Goal: Task Accomplishment & Management: Complete application form

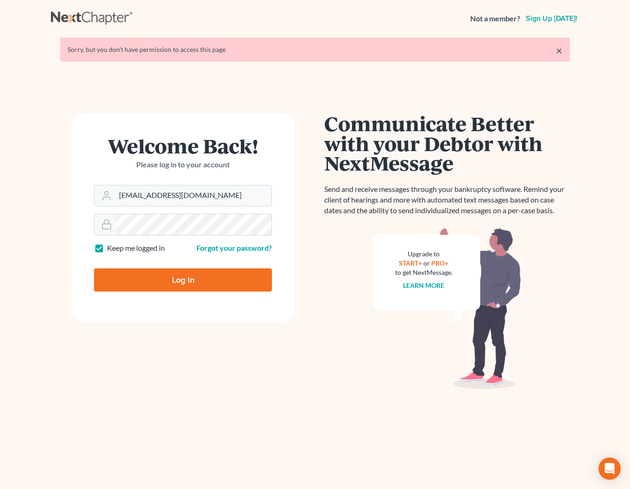
click at [178, 281] on input "Log In" at bounding box center [183, 279] width 178 height 23
type input "Thinking..."
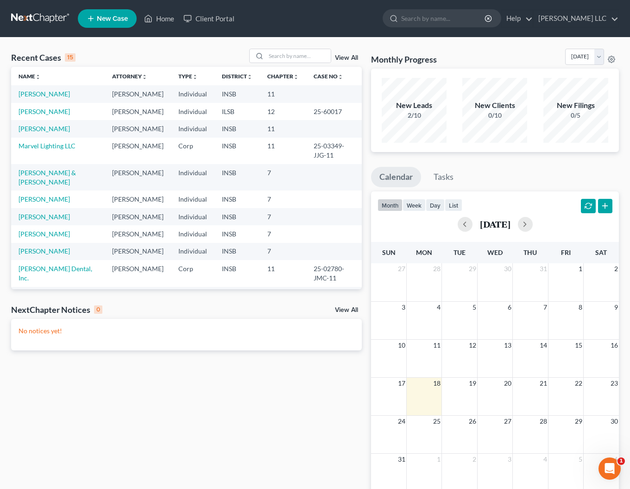
scroll to position [0, 0]
click at [43, 237] on link "[PERSON_NAME]" at bounding box center [44, 233] width 51 height 8
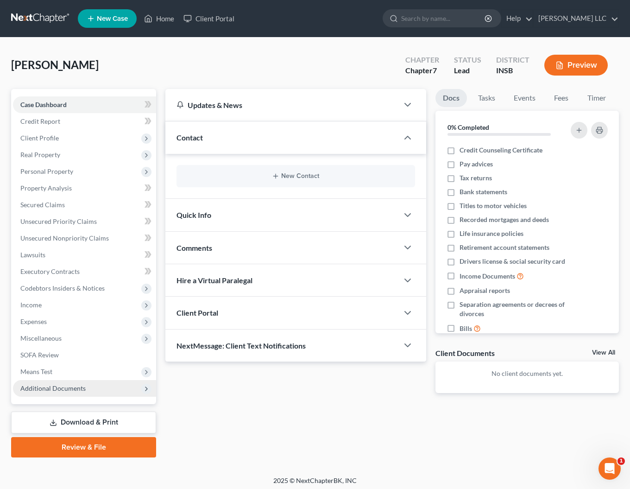
click at [73, 390] on span "Additional Documents" at bounding box center [52, 388] width 65 height 8
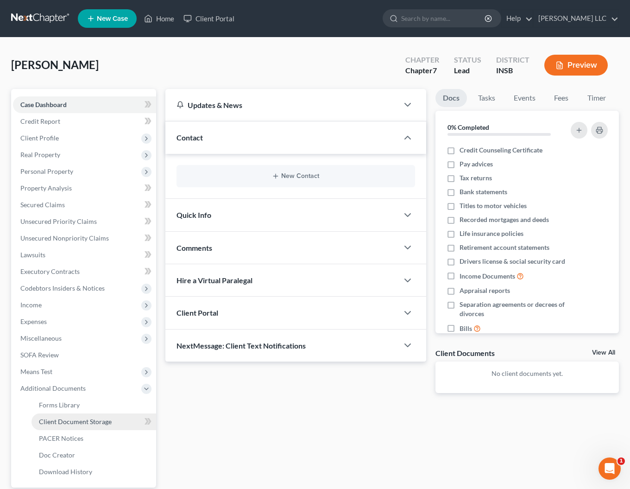
click at [83, 420] on span "Client Document Storage" at bounding box center [75, 422] width 73 height 8
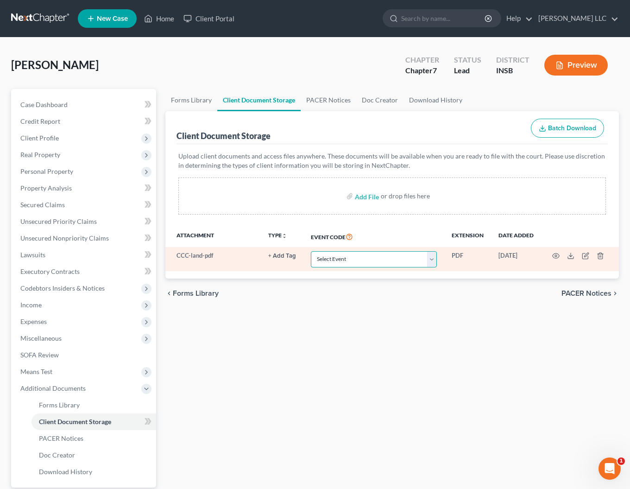
click at [311, 251] on select "Select Event 20 Largest Unsecured Creditors Amended/Corrected Petition Ch 7 Mea…" at bounding box center [374, 259] width 126 height 16
select select "9"
click option "Credit Counseling Certificate" at bounding box center [0, 0] width 0 height 0
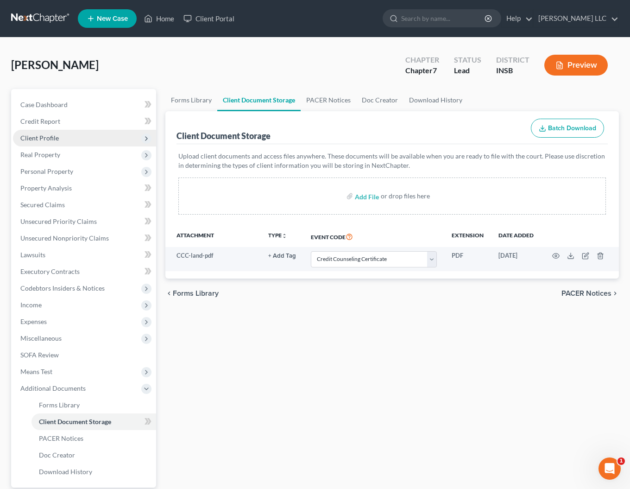
click at [43, 136] on span "Client Profile" at bounding box center [39, 138] width 38 height 8
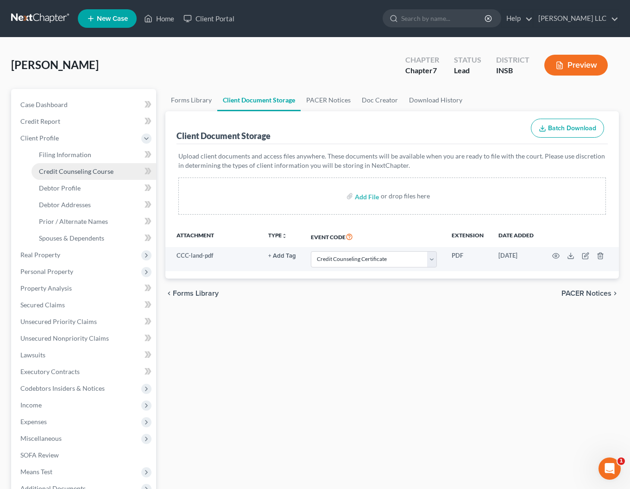
click at [68, 172] on span "Credit Counseling Course" at bounding box center [76, 171] width 75 height 8
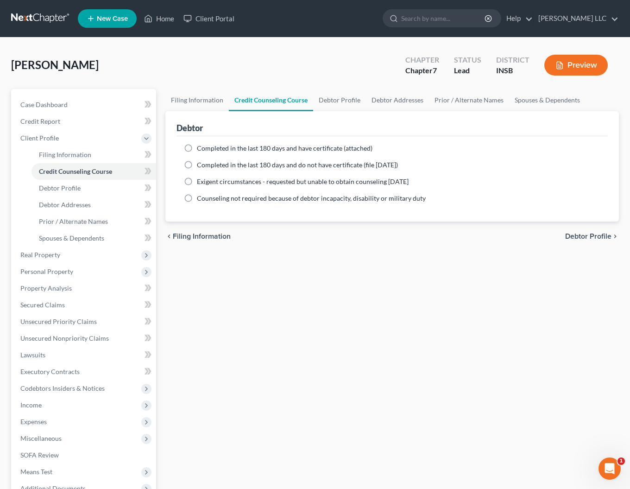
click at [197, 147] on label "Completed in the last 180 days and have certificate (attached)" at bounding box center [285, 148] width 176 height 9
click at [201, 147] on input "Completed in the last 180 days and have certificate (attached)" at bounding box center [204, 147] width 6 height 6
radio input "true"
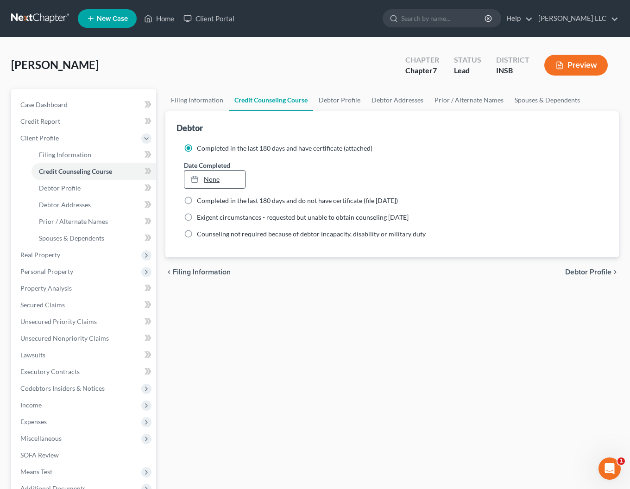
type input "[DATE]"
click at [223, 176] on link "[DATE]" at bounding box center [215, 180] width 61 height 18
click at [34, 357] on span "Lawsuits" at bounding box center [32, 355] width 25 height 8
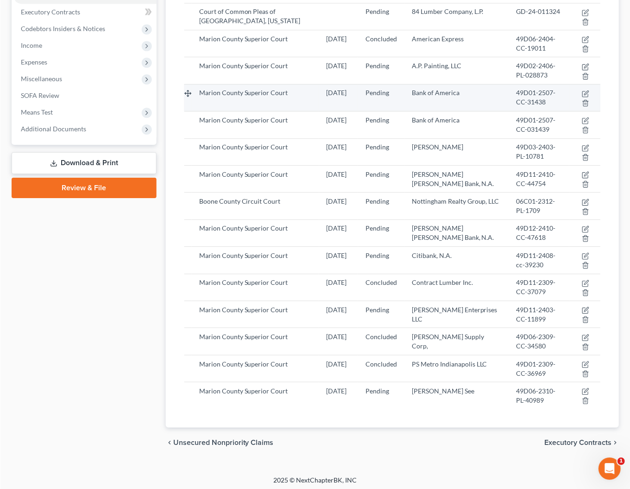
scroll to position [264, 0]
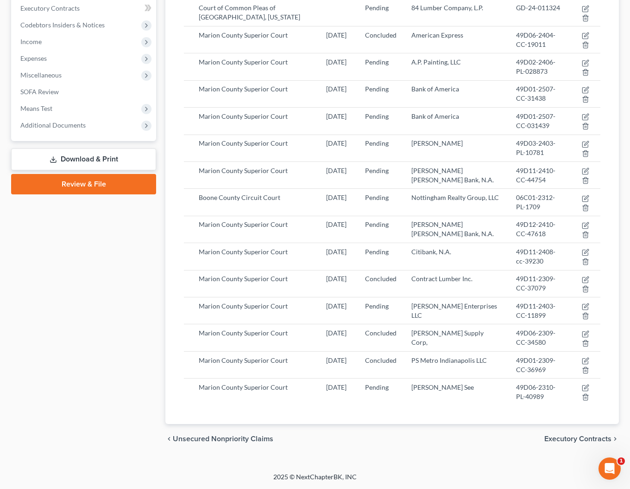
click at [57, 331] on div "Case Dashboard Payments Invoices Payments Payments Credit Report Client Profile" at bounding box center [83, 140] width 154 height 628
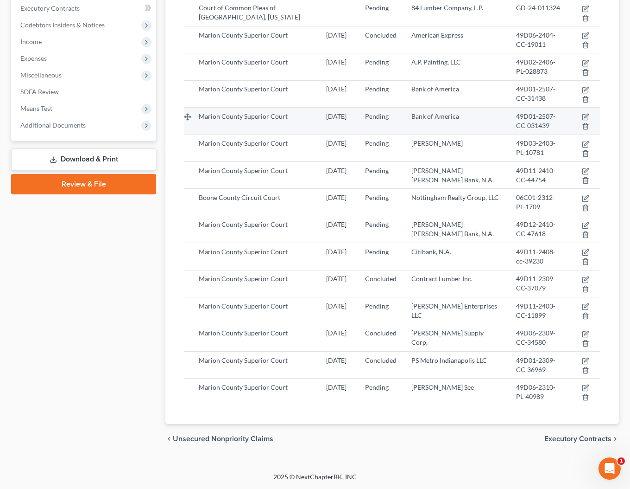
scroll to position [0, 0]
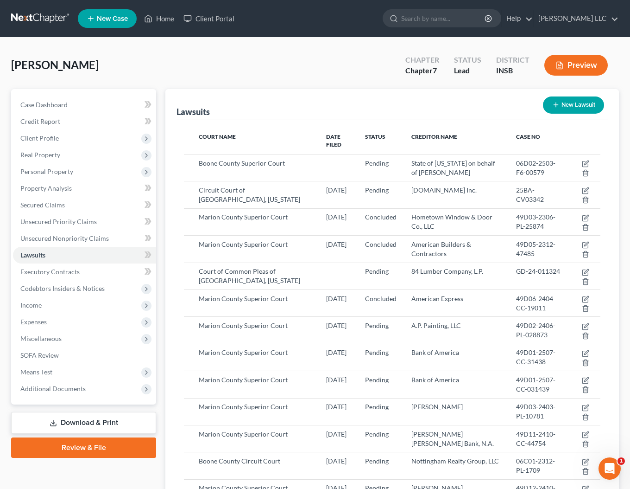
click at [577, 107] on button "New Lawsuit" at bounding box center [573, 104] width 61 height 17
select select "0"
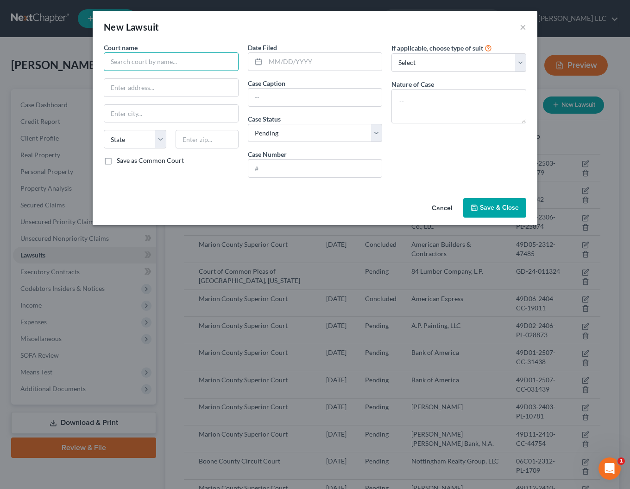
click at [186, 65] on input "text" at bounding box center [171, 61] width 135 height 19
type input "Marion County Superior Court"
type input "[STREET_ADDRESS][PERSON_NAME][US_STATE]"
type input "[GEOGRAPHIC_DATA]"
select select "15"
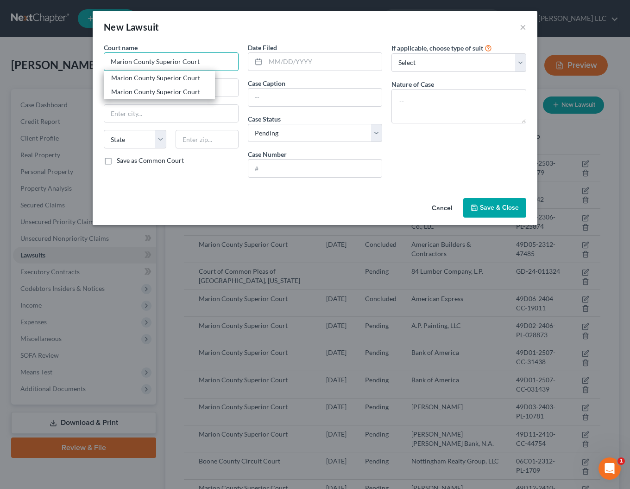
type input "46204"
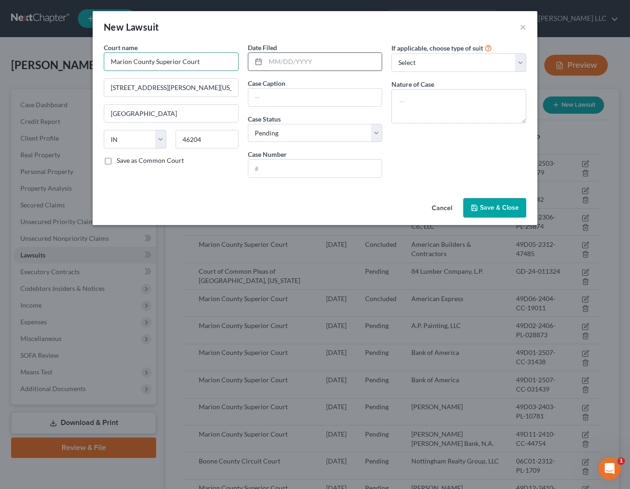
type input "Marion County Superior Court"
click at [305, 63] on input "text" at bounding box center [324, 62] width 117 height 18
type input "[DATE]"
drag, startPoint x: 264, startPoint y: 102, endPoint x: 277, endPoint y: 102, distance: 12.5
click at [265, 102] on input "text" at bounding box center [315, 98] width 134 height 18
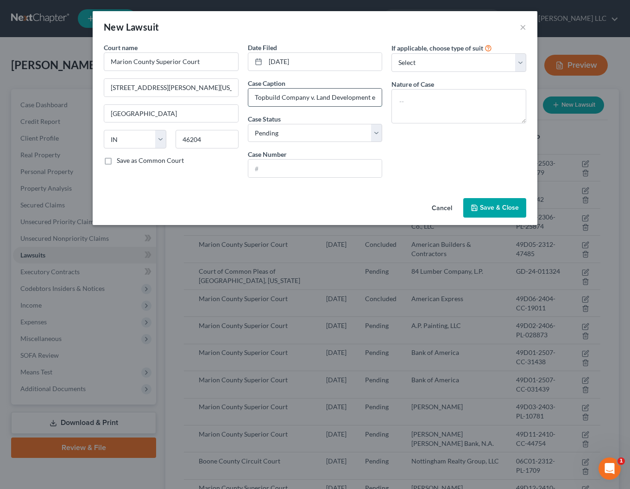
scroll to position [0, 37]
type input "Truteam, a Topbuild Company v. Land Development et al"
type input "49D04-2507-CC-31857"
select select "4"
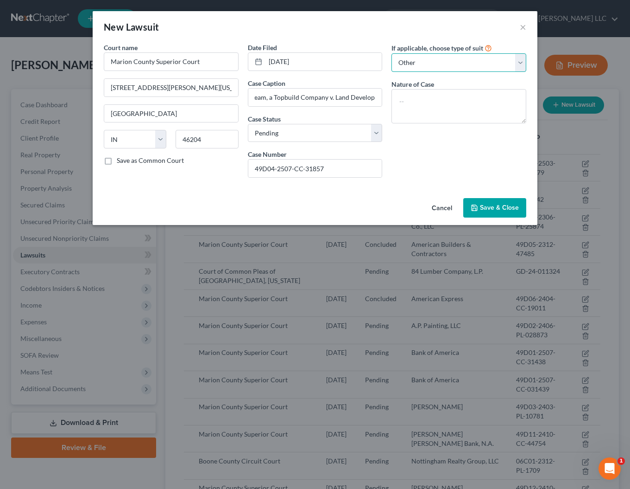
click option "Other" at bounding box center [0, 0] width 0 height 0
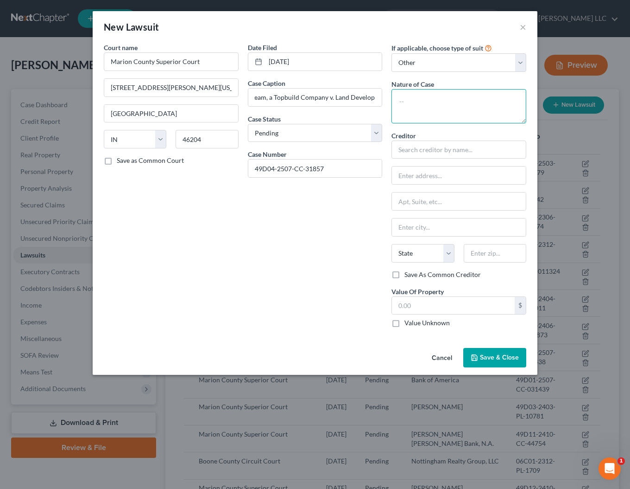
click at [432, 108] on textarea at bounding box center [459, 106] width 135 height 34
type textarea "c"
type textarea "Collection"
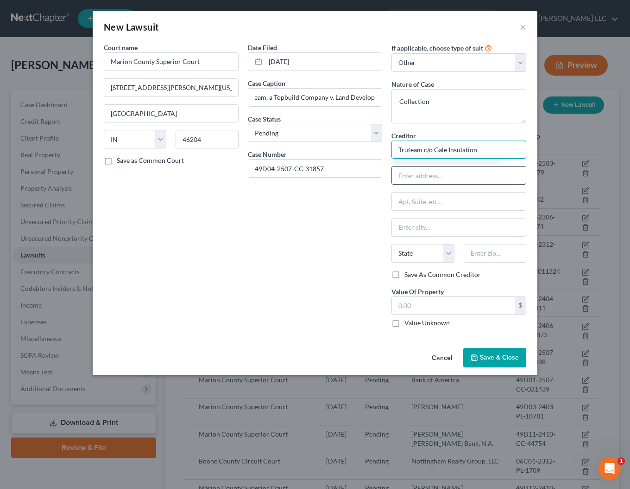
type input "Truteam c/o Gale Insulation"
click at [416, 178] on input "text" at bounding box center [459, 175] width 134 height 18
type input "[STREET_ADDRESS]"
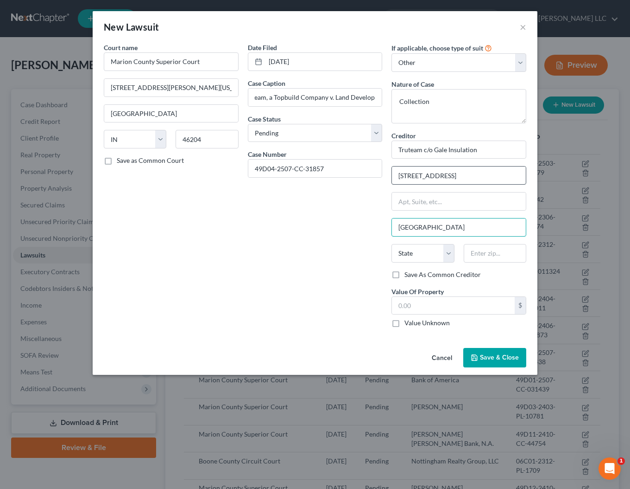
type input "[GEOGRAPHIC_DATA]"
select select "15"
type input "46241"
click at [484, 359] on span "Save & Close" at bounding box center [499, 357] width 39 height 8
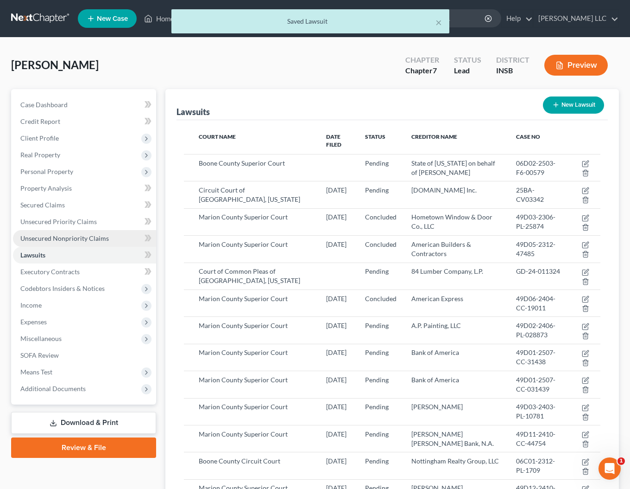
click at [65, 239] on span "Unsecured Nonpriority Claims" at bounding box center [64, 238] width 89 height 8
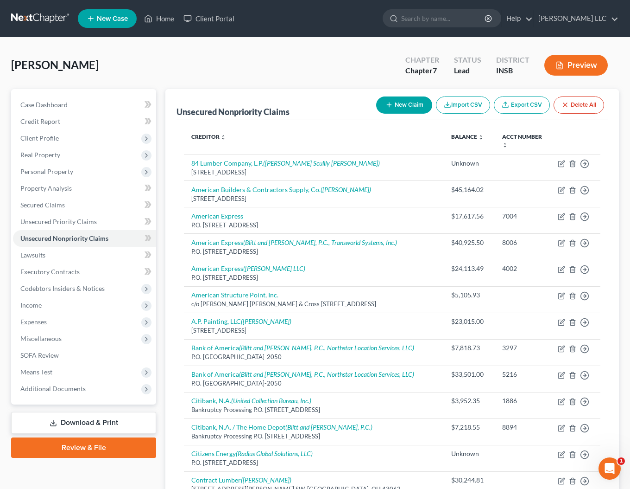
click at [398, 108] on button "New Claim" at bounding box center [404, 104] width 56 height 17
select select "0"
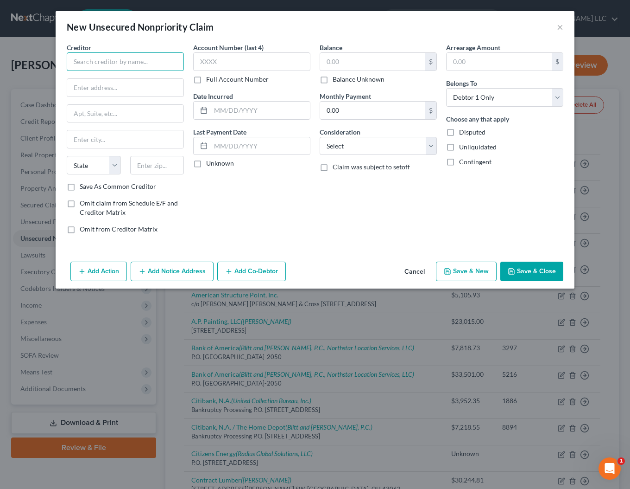
click at [130, 62] on input "text" at bounding box center [125, 61] width 117 height 19
type input "Truteam c/o Gale Insulation"
type input "[STREET_ADDRESS]"
type input "I"
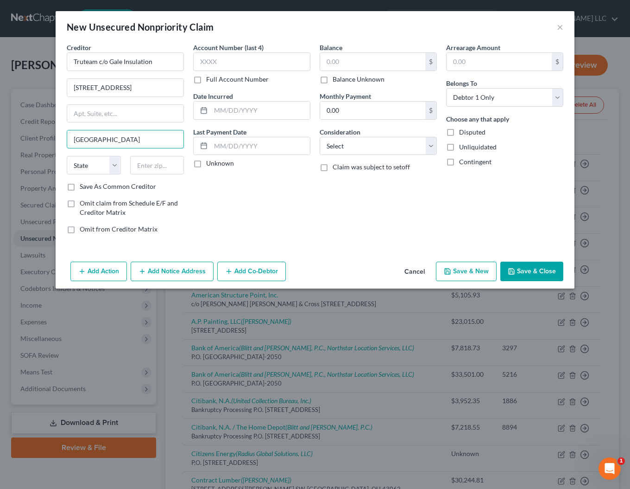
type input "[GEOGRAPHIC_DATA]"
select select "15"
type input "46241"
click at [353, 60] on input "text" at bounding box center [372, 62] width 105 height 18
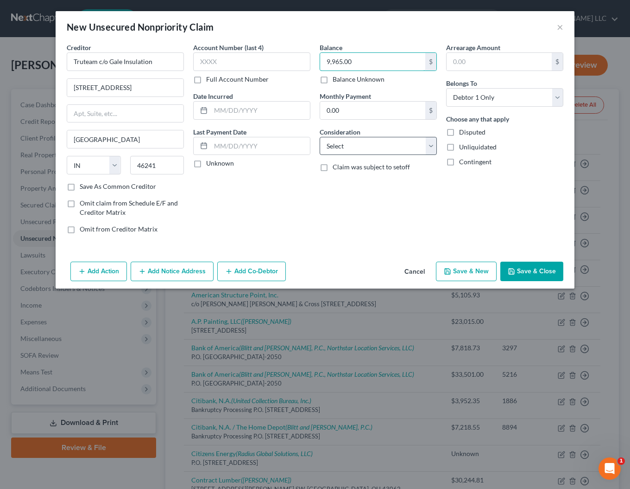
type input "9,965.00"
select select "18"
click option "Suppliers And Vendors" at bounding box center [0, 0] width 0 height 0
select select "3"
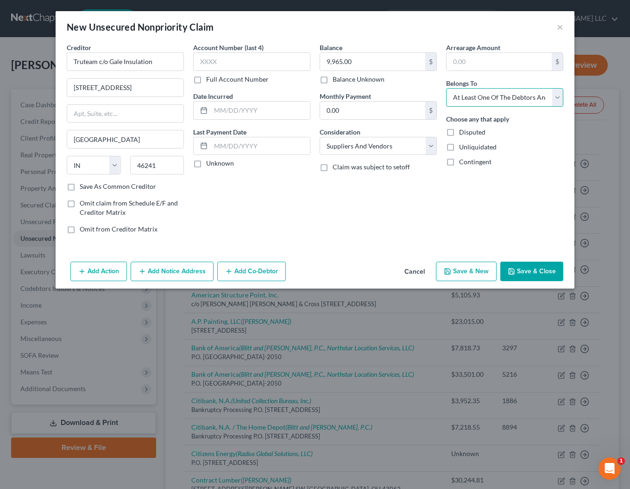
click option "At Least One Of The Debtors And Another" at bounding box center [0, 0] width 0 height 0
click at [240, 271] on button "Add Co-Debtor" at bounding box center [251, 270] width 69 height 19
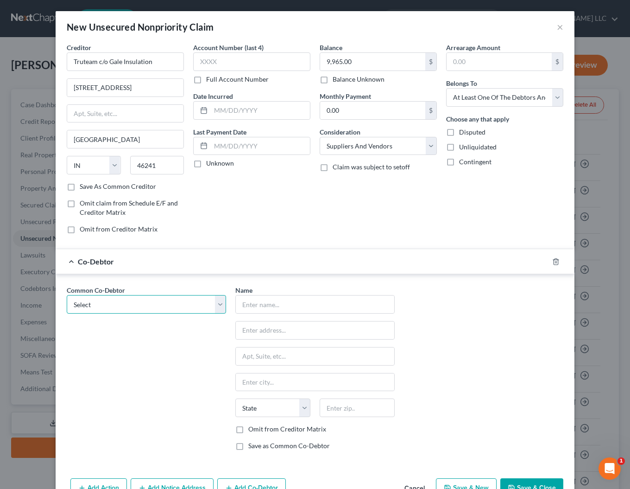
select select "0"
click option "Land Development & Building LLC" at bounding box center [0, 0] width 0 height 0
type input "Land Development & Building LLC"
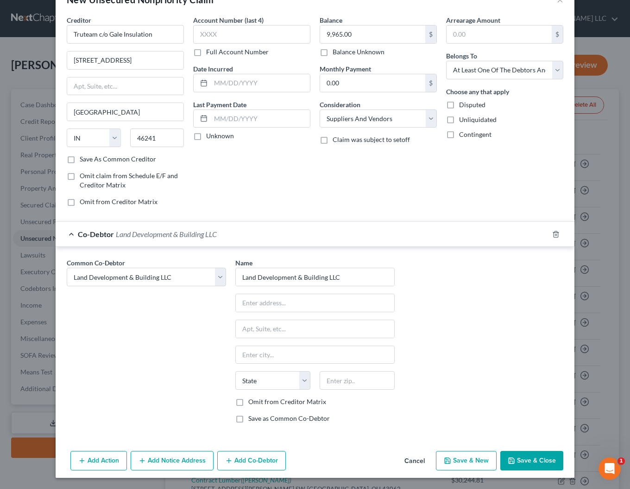
click at [170, 464] on button "Add Notice Address" at bounding box center [172, 460] width 83 height 19
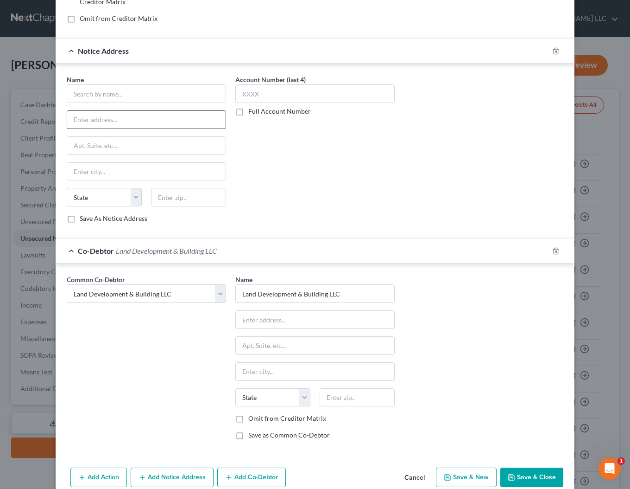
scroll to position [228, 0]
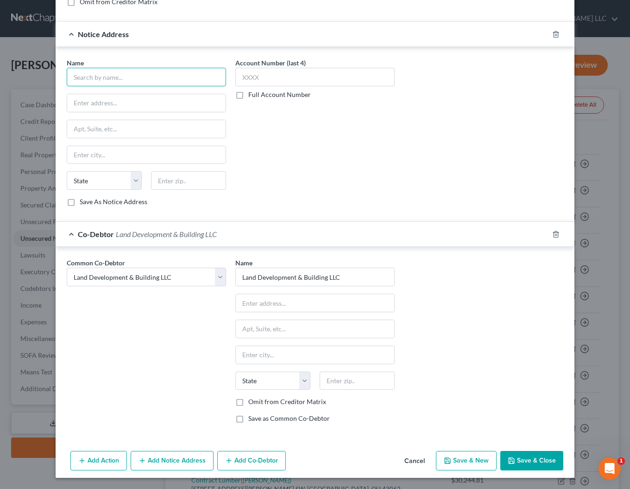
click at [99, 75] on input "text" at bounding box center [146, 77] width 159 height 19
type input "[PERSON_NAME] & Council Co., LPA"
type input "[STREET_ADDRESS]"
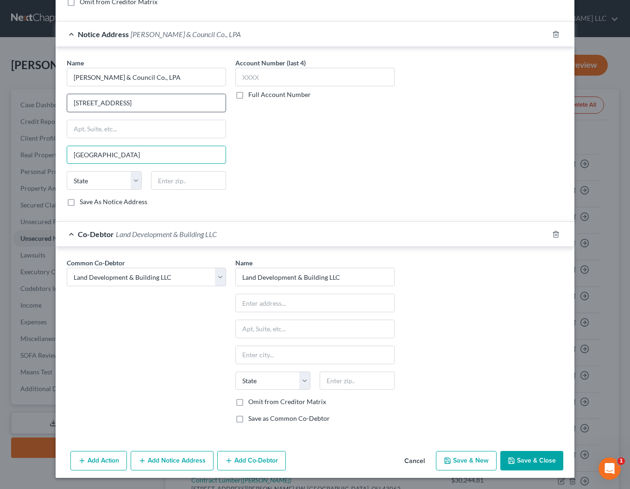
type input "[GEOGRAPHIC_DATA]"
select select "36"
type input "45202"
drag, startPoint x: 535, startPoint y: 457, endPoint x: 527, endPoint y: 454, distance: 9.0
click at [534, 457] on button "Save & Close" at bounding box center [532, 460] width 63 height 19
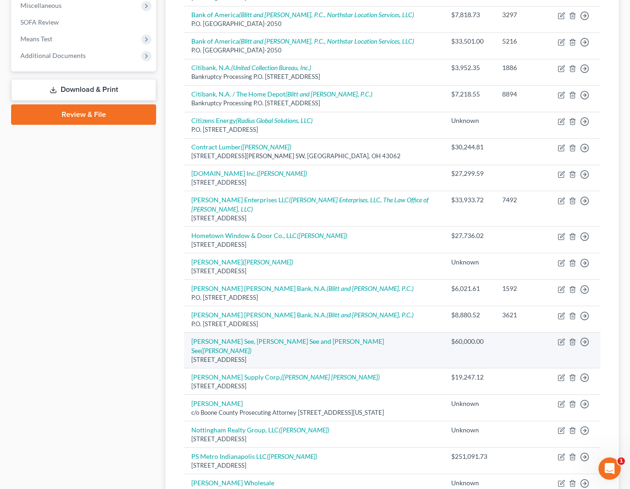
scroll to position [0, 0]
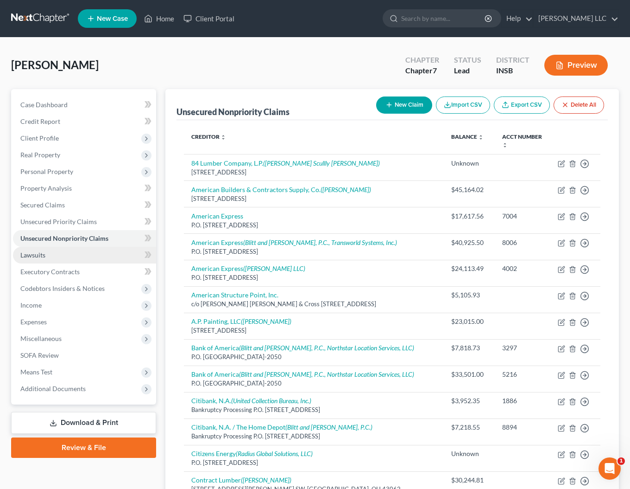
click at [39, 256] on span "Lawsuits" at bounding box center [32, 255] width 25 height 8
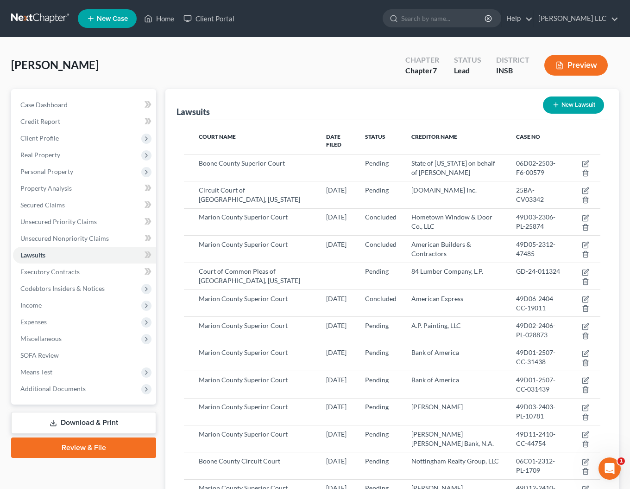
click at [566, 105] on button "New Lawsuit" at bounding box center [573, 104] width 61 height 17
select select "0"
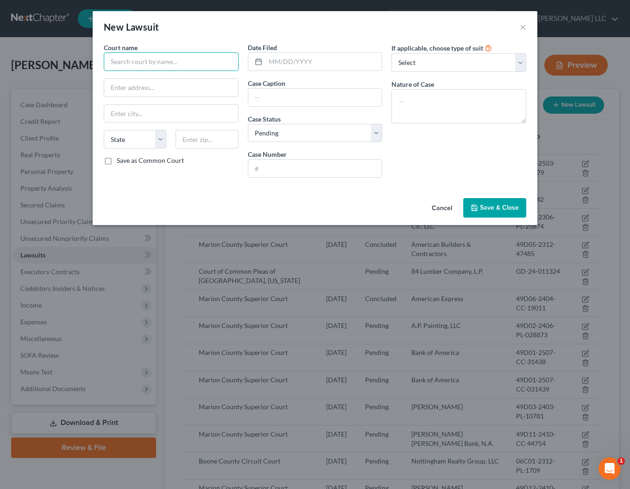
click at [186, 57] on input "text" at bounding box center [171, 61] width 135 height 19
type input "m"
type input "Marion County Superior Court"
click at [217, 60] on input "Marion County Superior Court" at bounding box center [171, 61] width 135 height 19
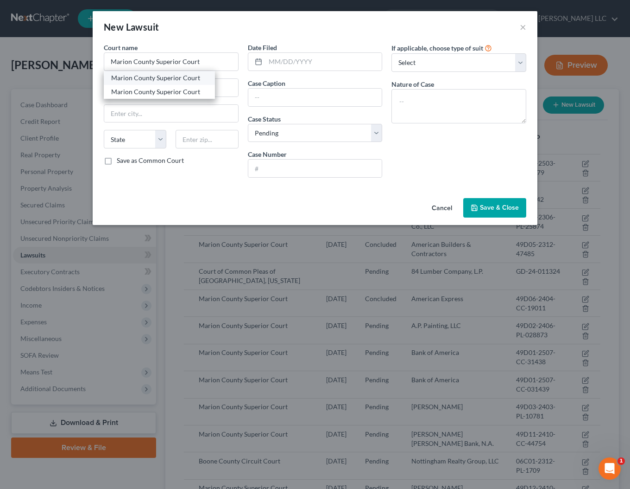
click at [209, 77] on div "Marion County Superior Court" at bounding box center [159, 78] width 111 height 14
type input "[STREET_ADDRESS][PERSON_NAME][US_STATE]"
type input "[GEOGRAPHIC_DATA]"
select select "15"
type input "46204"
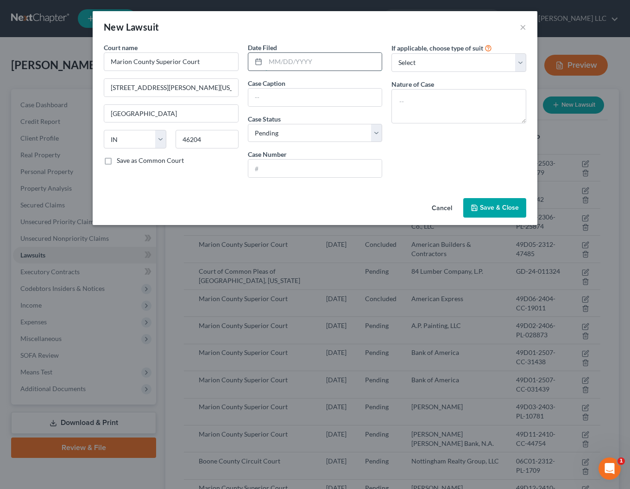
click at [285, 64] on input "text" at bounding box center [324, 62] width 117 height 18
type input "[DATE]"
click at [298, 89] on input "text" at bounding box center [315, 98] width 134 height 18
type input "Select Funding v. Land Development, et al"
type input "49D04-2401-CC-00255"
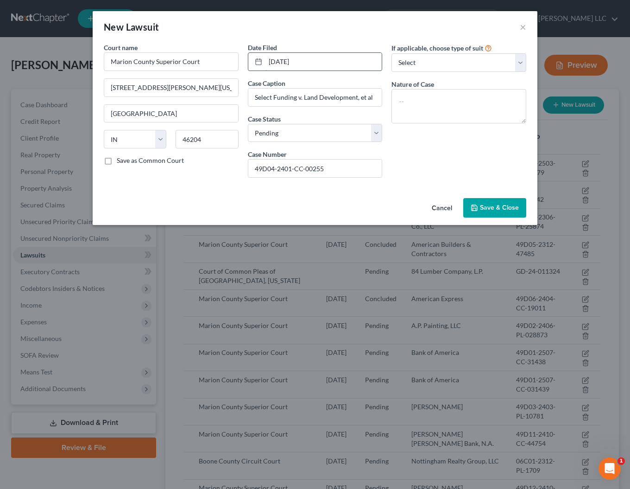
click at [316, 64] on input "[DATE]" at bounding box center [324, 62] width 117 height 18
type input "01/03/202"
select select "4"
click option "Other" at bounding box center [0, 0] width 0 height 0
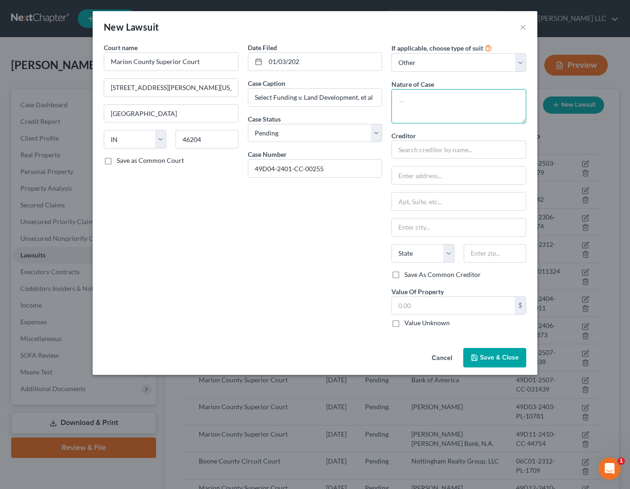
click at [435, 110] on textarea at bounding box center [459, 106] width 135 height 34
type textarea "Collection"
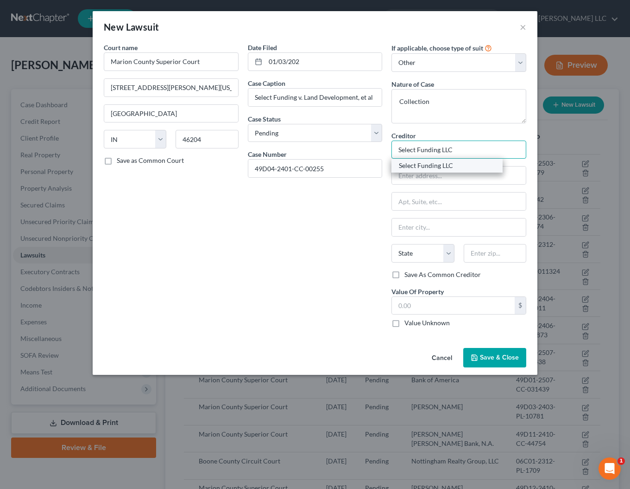
type input "Select Funding LLC"
click at [430, 162] on div "Select Funding LLC" at bounding box center [447, 165] width 96 height 9
type input "[STREET_ADDRESS][PERSON_NAME]"
type input "[GEOGRAPHIC_DATA]"
select select "4"
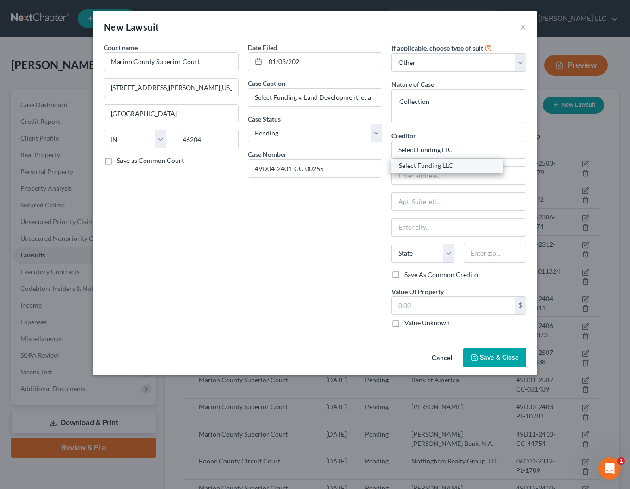
type input "91361"
click at [405, 325] on label "Value Unknown" at bounding box center [427, 322] width 45 height 9
click at [408, 324] on input "Value Unknown" at bounding box center [411, 321] width 6 height 6
checkbox input "true"
type input "0.00"
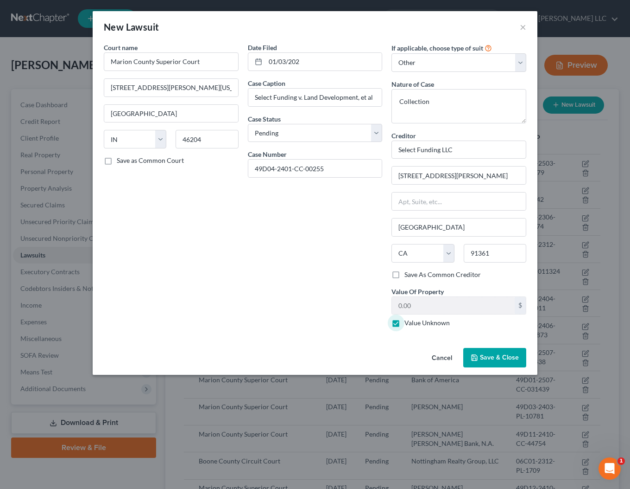
click at [516, 360] on span "Save & Close" at bounding box center [499, 357] width 39 height 8
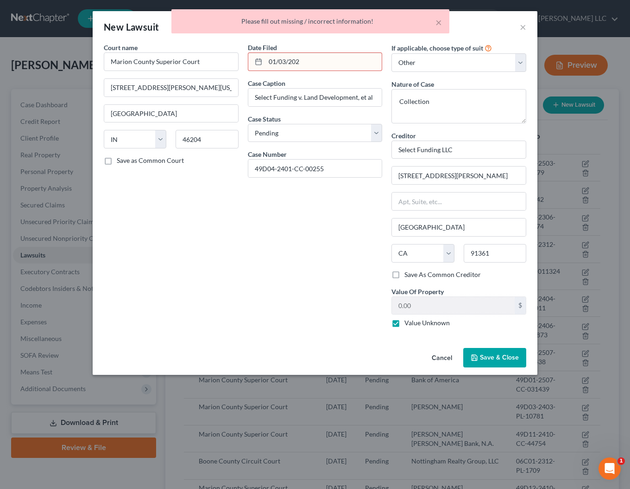
click at [315, 66] on input "01/03/202" at bounding box center [324, 62] width 117 height 18
type input "[DATE]"
click at [497, 360] on span "Save & Close" at bounding box center [499, 357] width 39 height 8
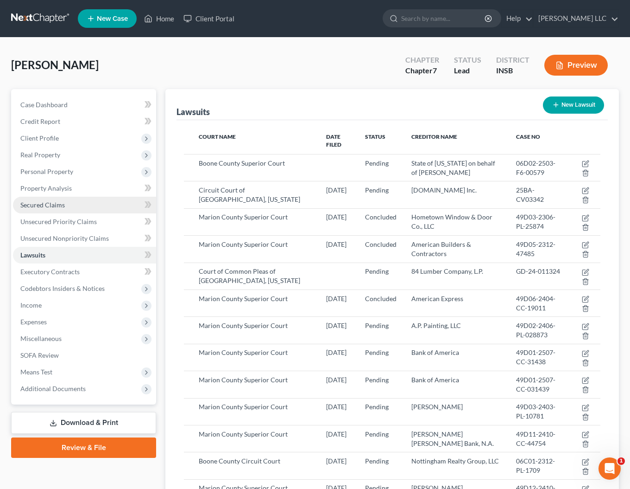
click at [53, 204] on span "Secured Claims" at bounding box center [42, 205] width 45 height 8
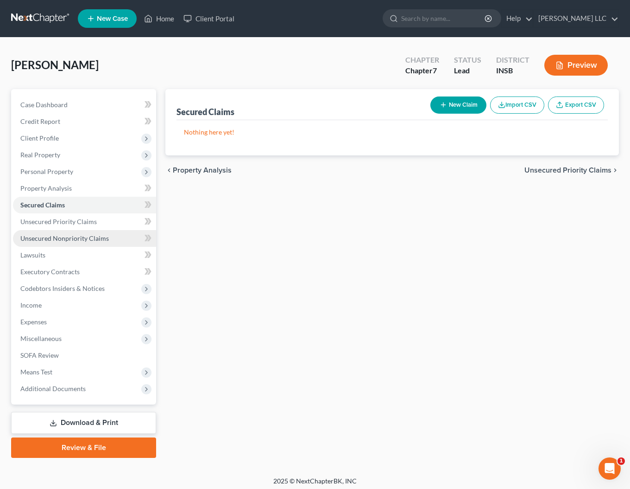
click at [39, 236] on span "Unsecured Nonpriority Claims" at bounding box center [64, 238] width 89 height 8
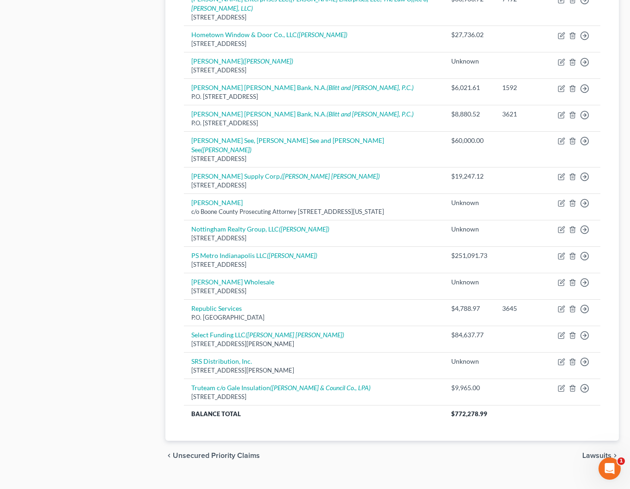
scroll to position [536, 0]
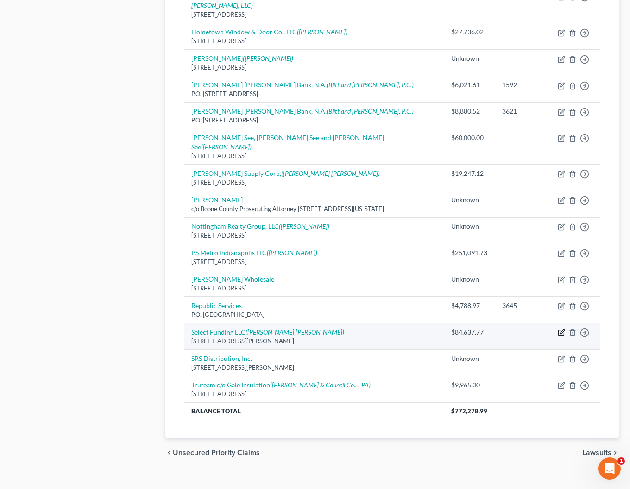
click at [564, 330] on icon "button" at bounding box center [562, 332] width 4 height 4
select select "4"
select select "8"
select select "3"
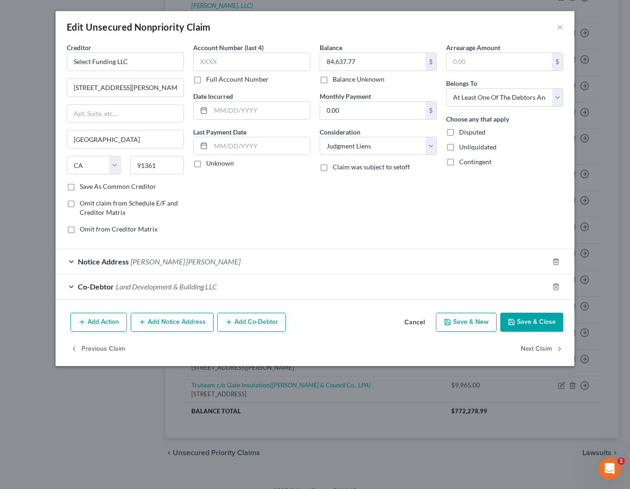
click at [536, 318] on button "Save & Close" at bounding box center [532, 321] width 63 height 19
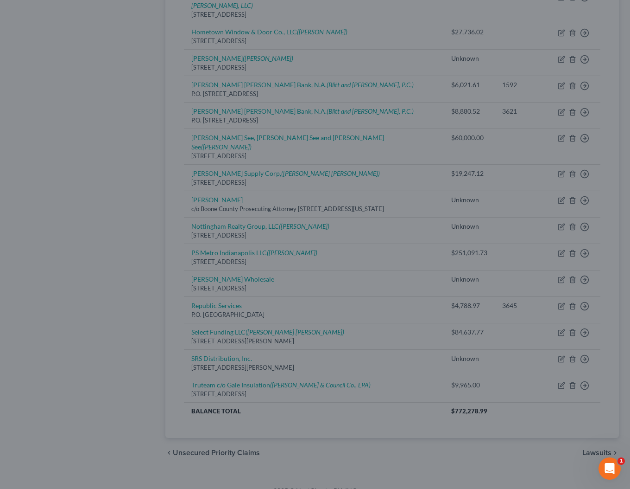
type input "0"
